Goal: Find specific page/section

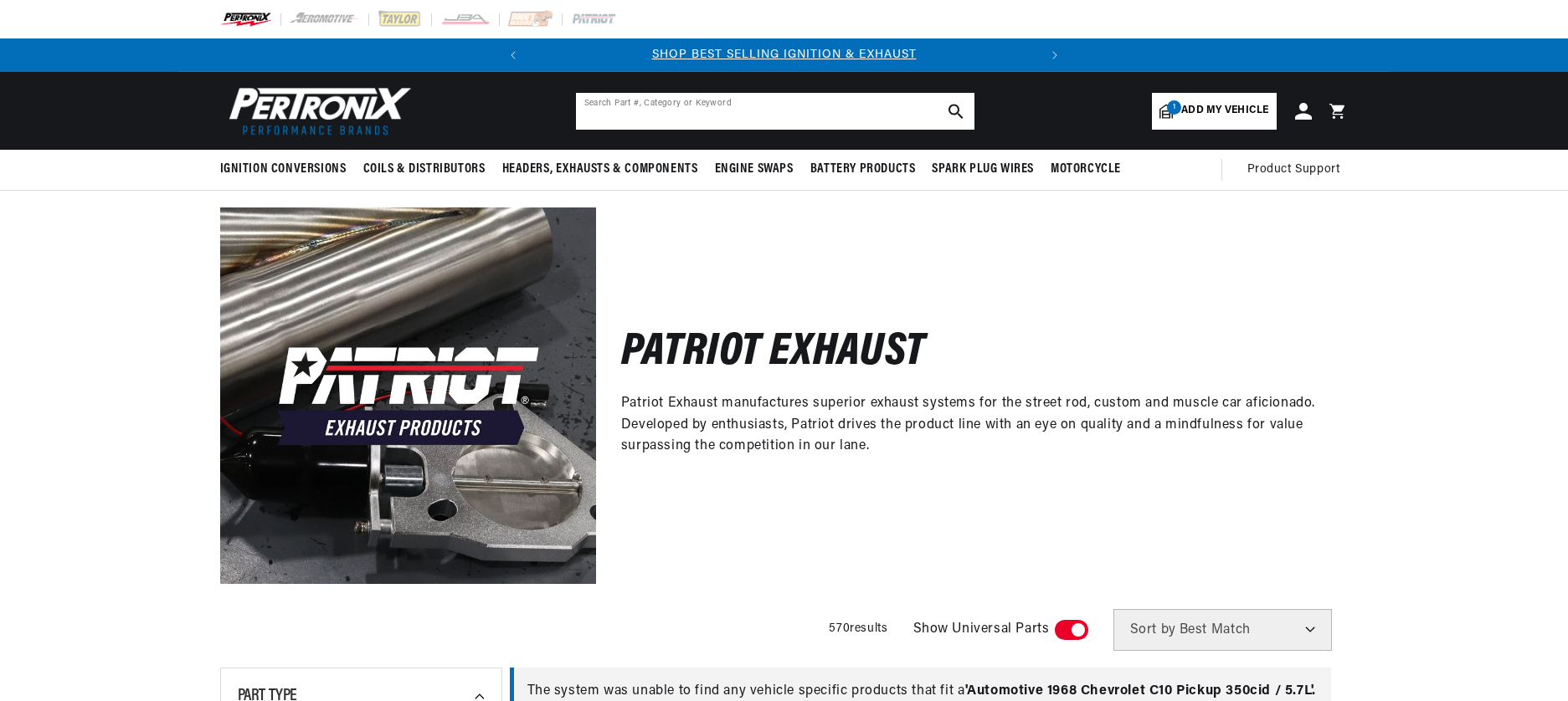
click at [817, 110] on input "text" at bounding box center [775, 111] width 399 height 37
type input "h1184"
click at [960, 110] on icon "search button" at bounding box center [956, 111] width 15 height 15
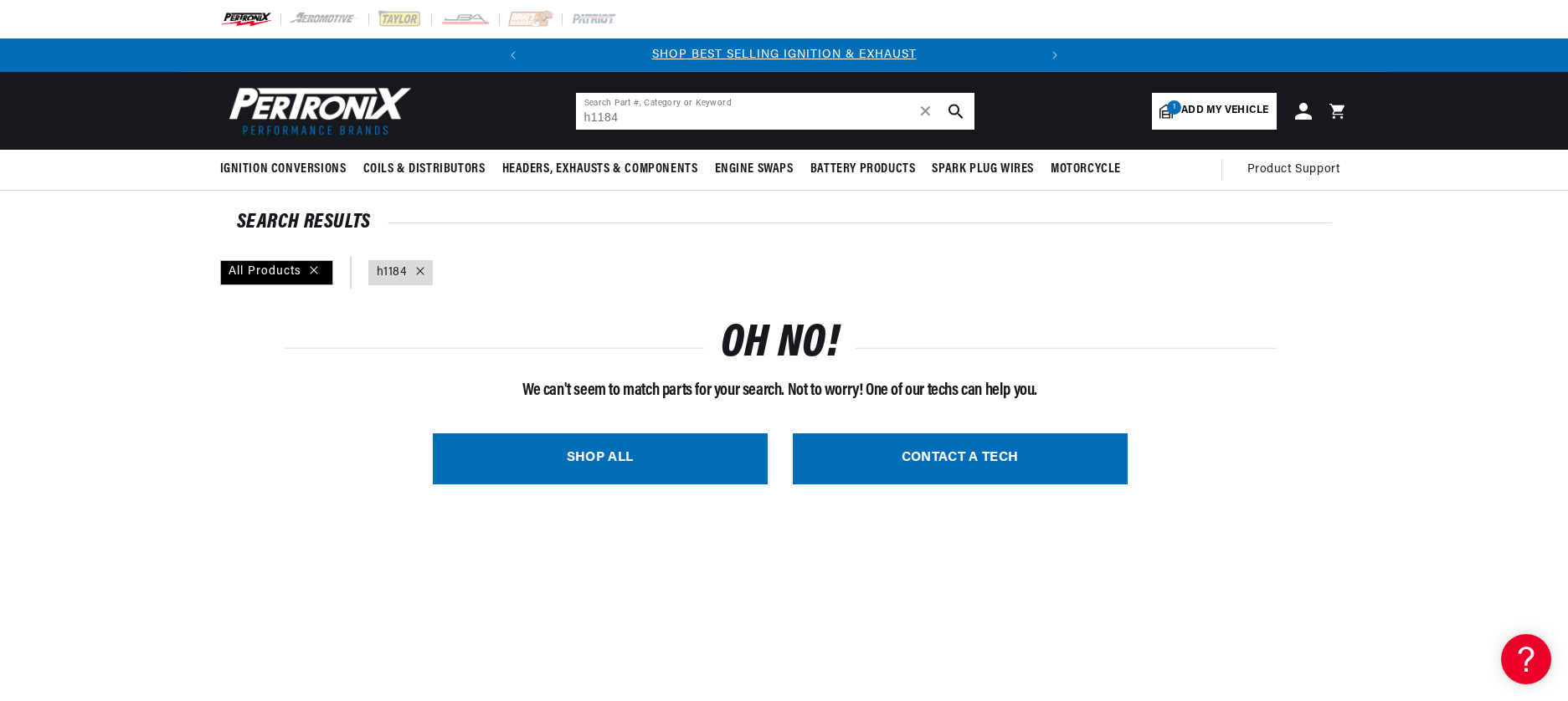
click at [629, 118] on input "h1184" at bounding box center [775, 111] width 399 height 37
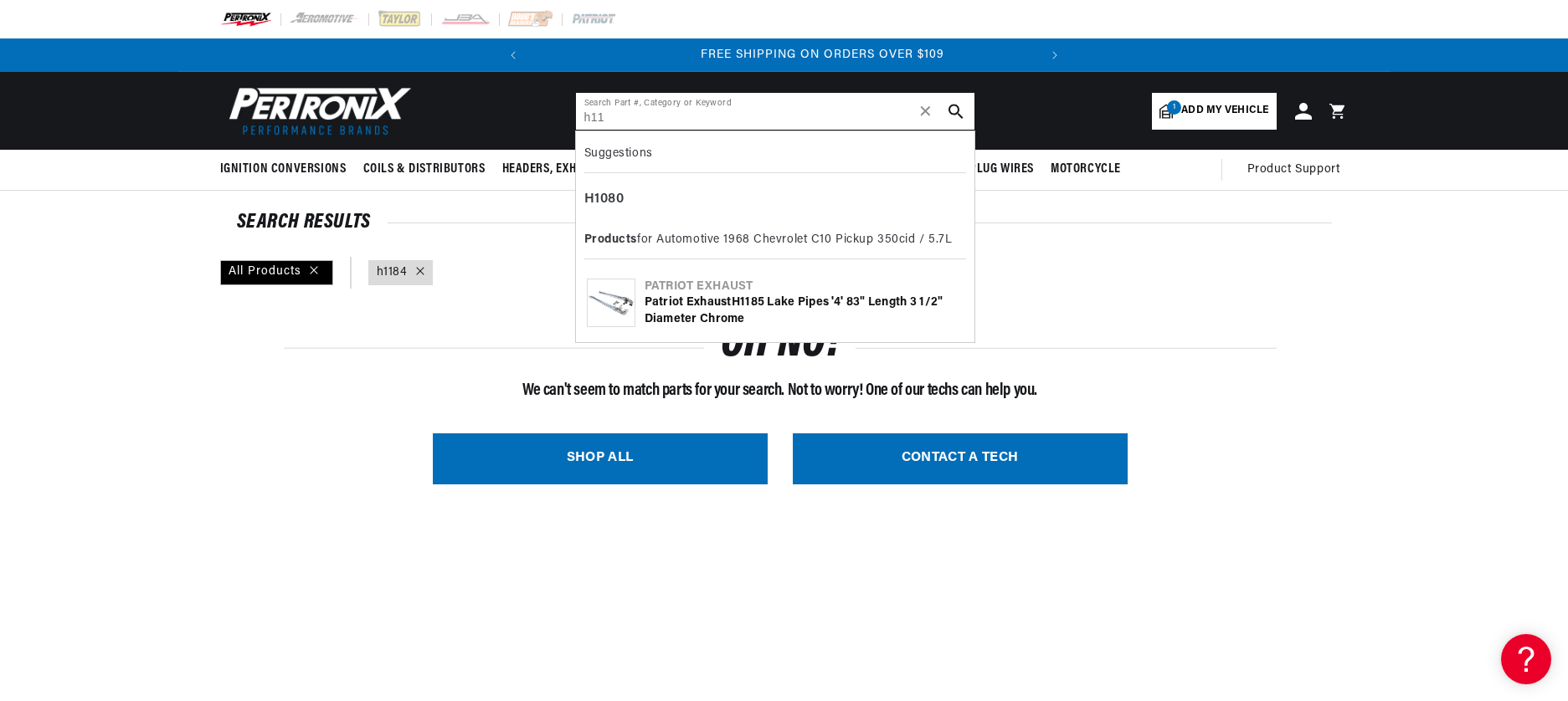
scroll to position [0, 507]
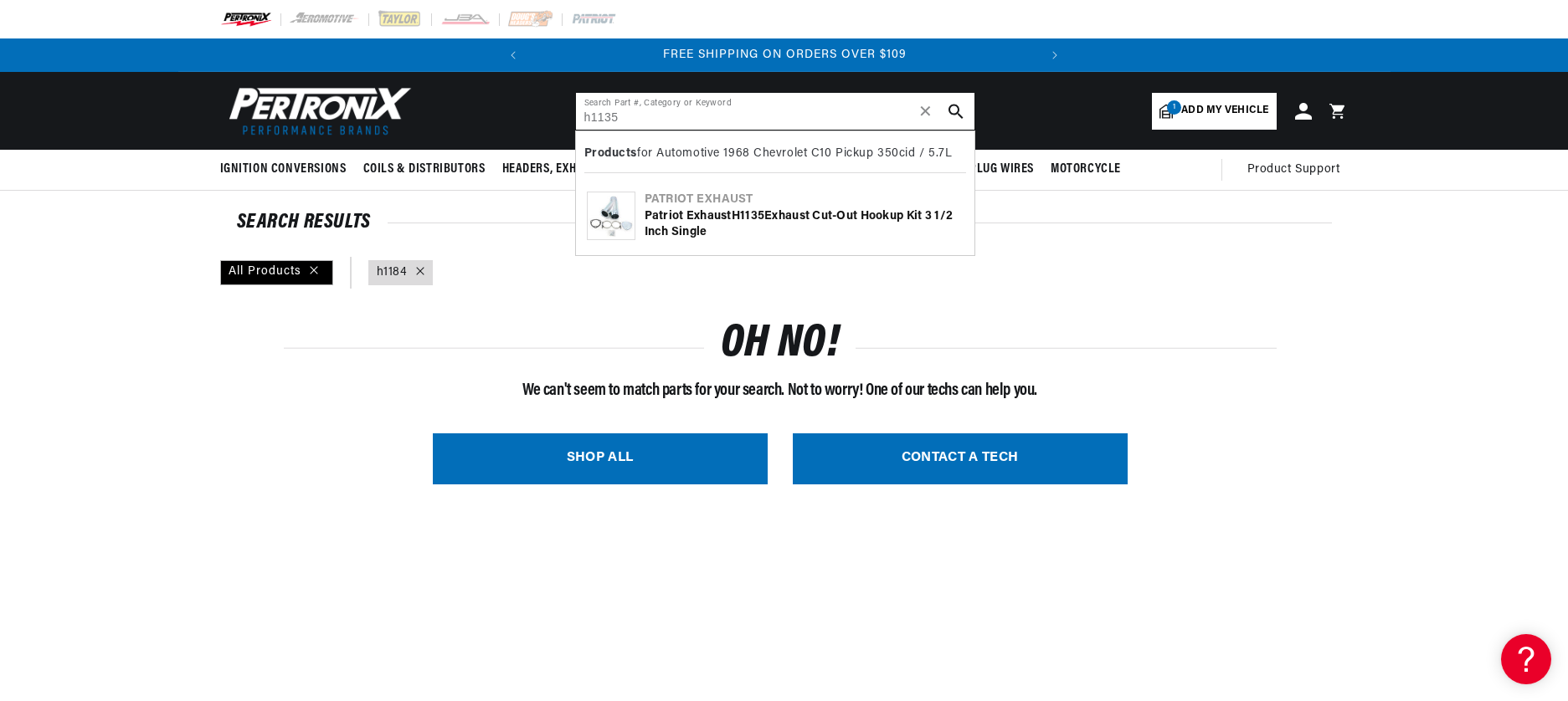
type input "h1135"
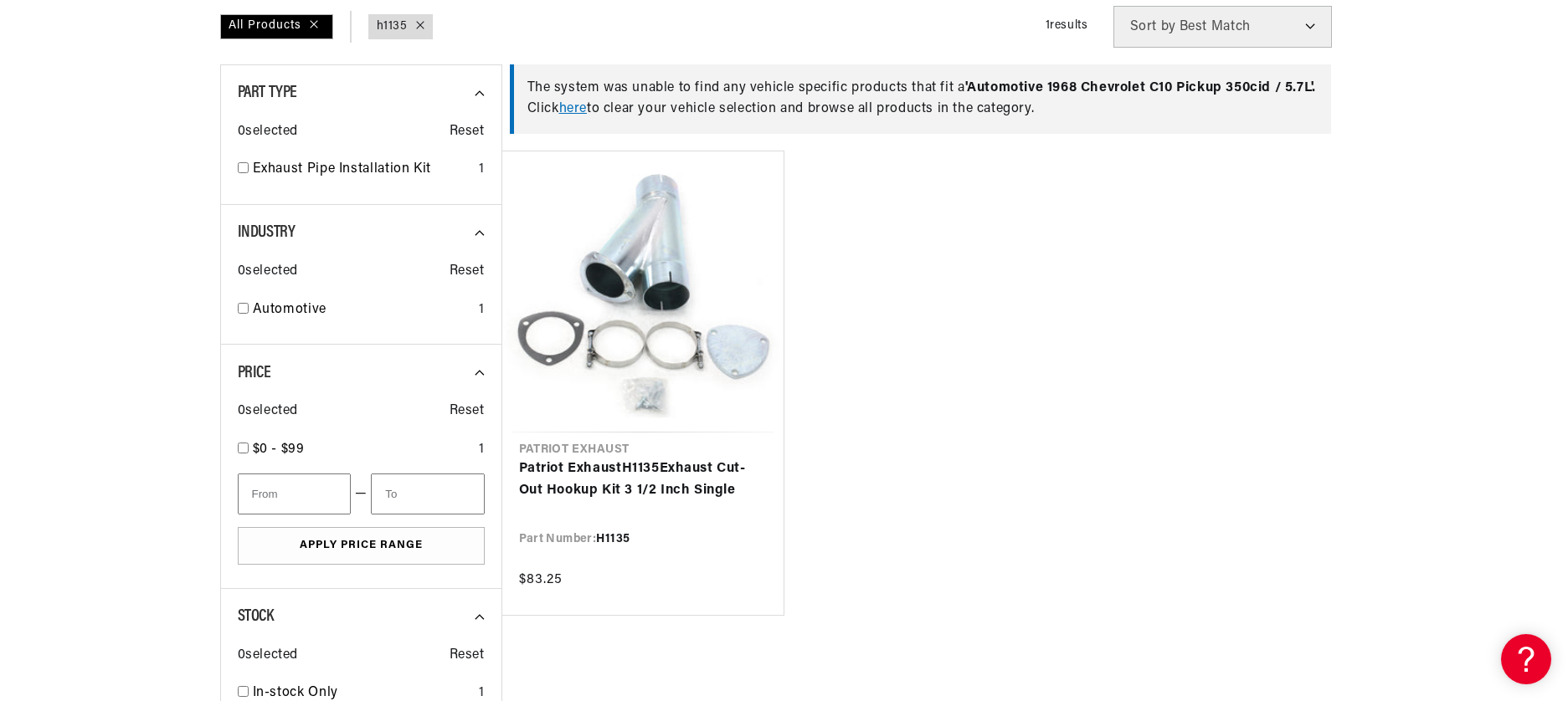
scroll to position [0, 507]
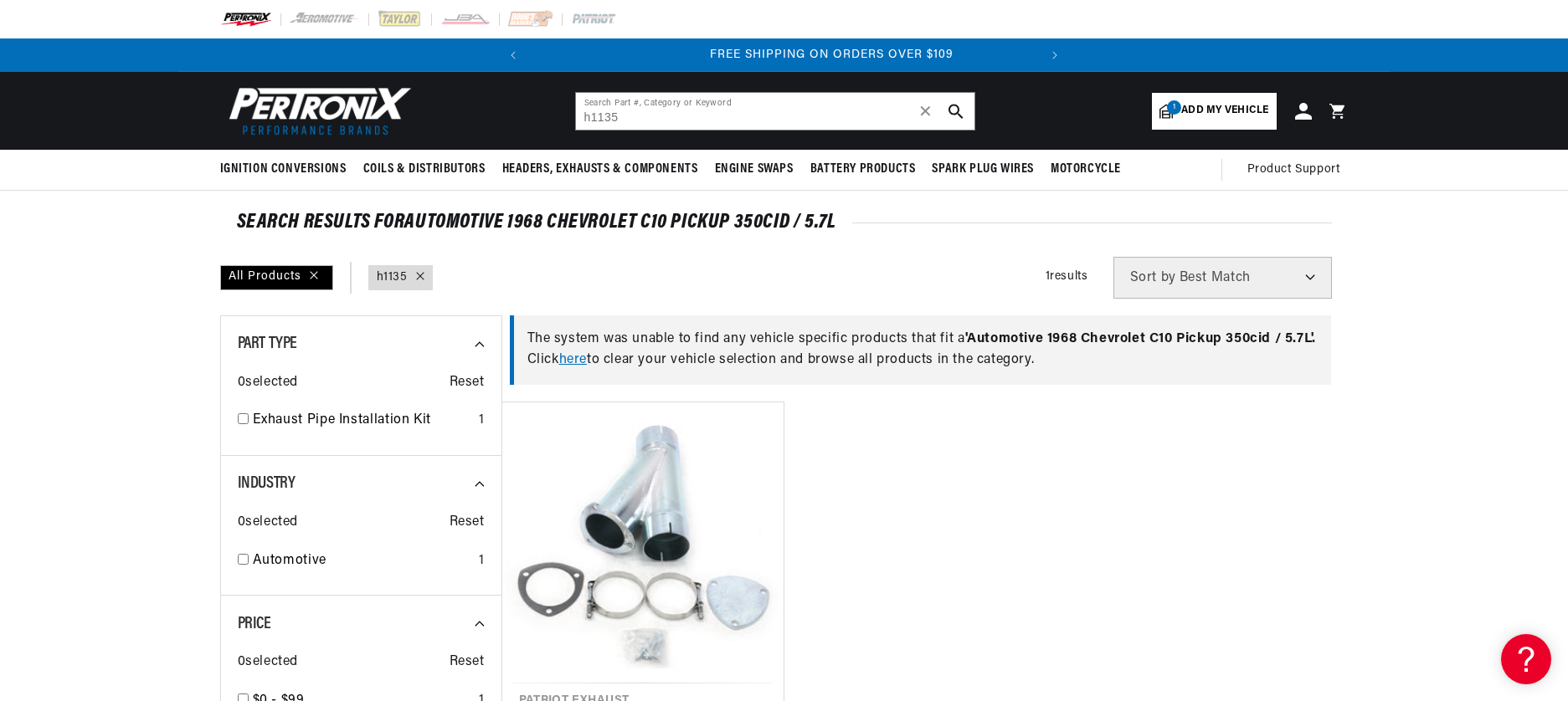
scroll to position [0, 507]
